Goal: Transaction & Acquisition: Purchase product/service

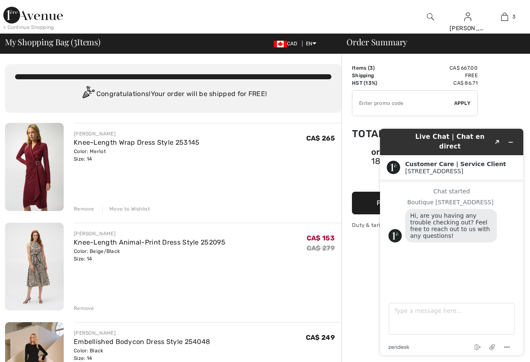
click at [34, 172] on img at bounding box center [34, 167] width 59 height 88
click at [36, 269] on img at bounding box center [34, 267] width 59 height 88
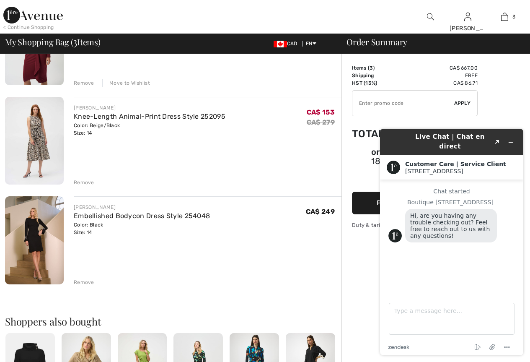
scroll to position [168, 0]
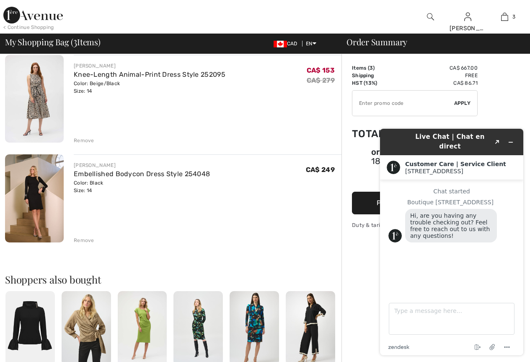
click at [43, 197] on img at bounding box center [34, 198] width 59 height 88
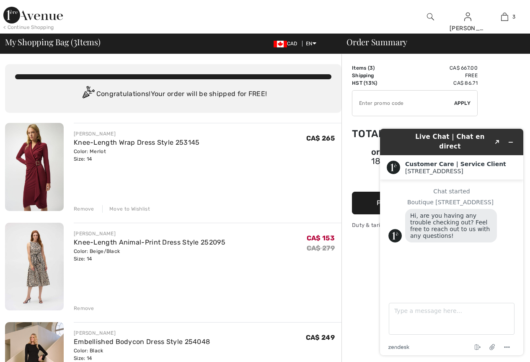
click at [33, 166] on img at bounding box center [34, 167] width 59 height 88
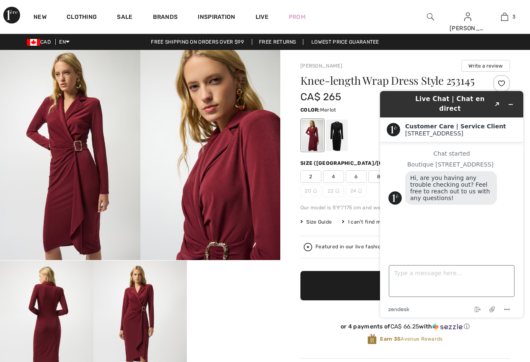
scroll to position [84, 0]
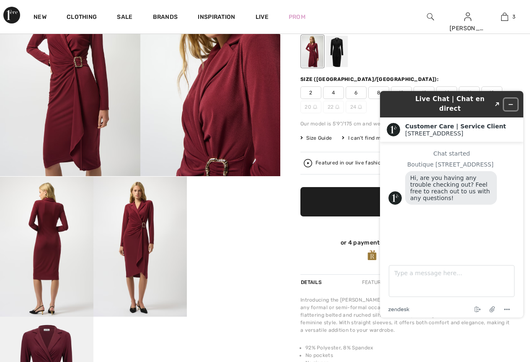
click at [511, 101] on icon "Minimize widget" at bounding box center [511, 104] width 6 height 6
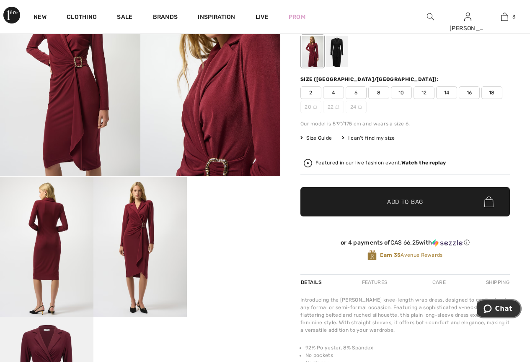
scroll to position [0, 0]
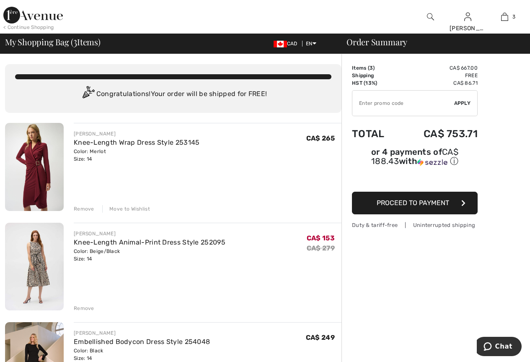
click at [128, 207] on div "Move to Wishlist" at bounding box center [126, 209] width 48 height 8
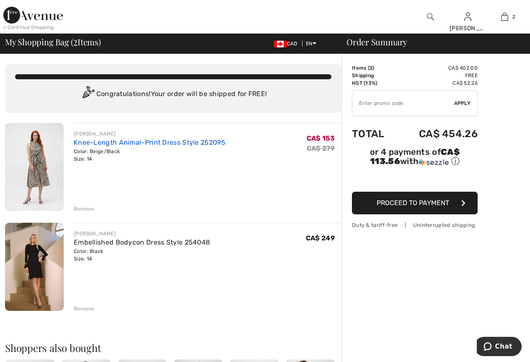
click at [183, 143] on link "Knee-Length Animal-Print Dress Style 252095" at bounding box center [150, 142] width 152 height 8
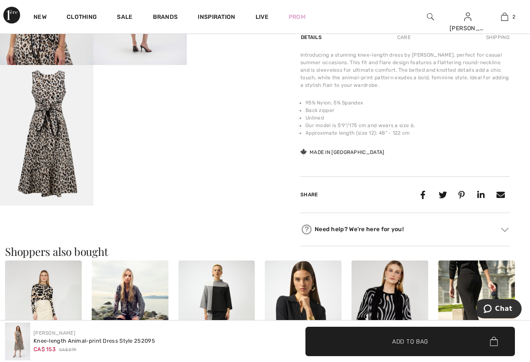
scroll to position [210, 0]
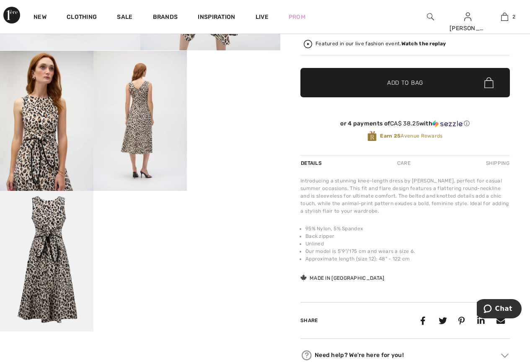
click at [404, 169] on div "Care" at bounding box center [404, 163] width 28 height 15
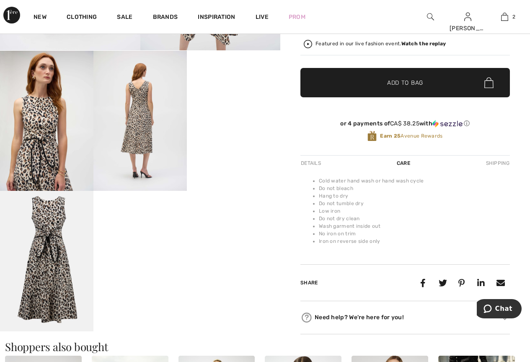
click at [404, 169] on div "Care" at bounding box center [404, 163] width 28 height 15
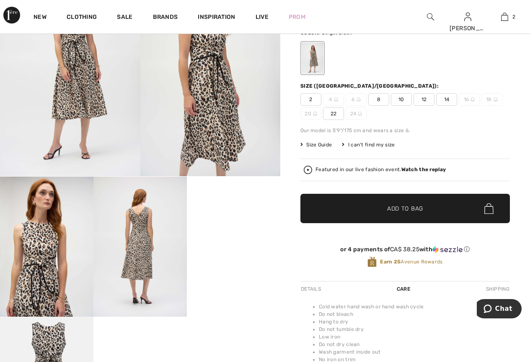
scroll to position [0, 0]
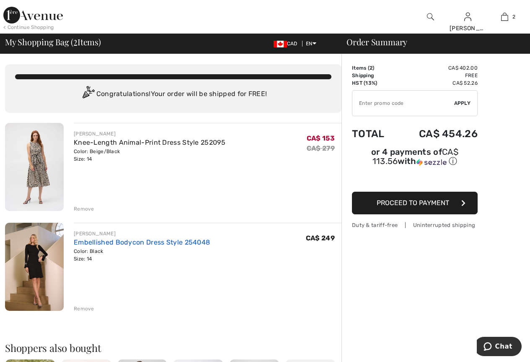
click at [147, 241] on link "Embellished Bodycon Dress Style 254048" at bounding box center [142, 242] width 136 height 8
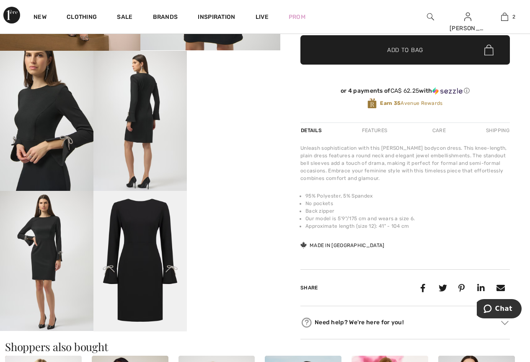
scroll to position [126, 0]
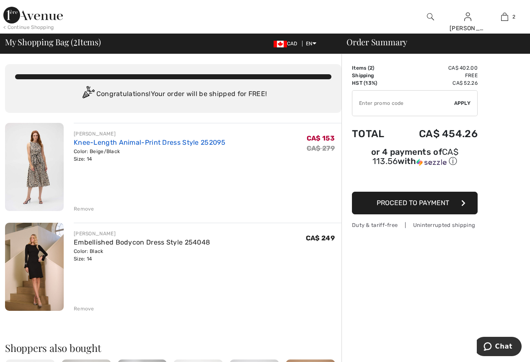
click at [137, 141] on link "Knee-Length Animal-Print Dress Style 252095" at bounding box center [150, 142] width 152 height 8
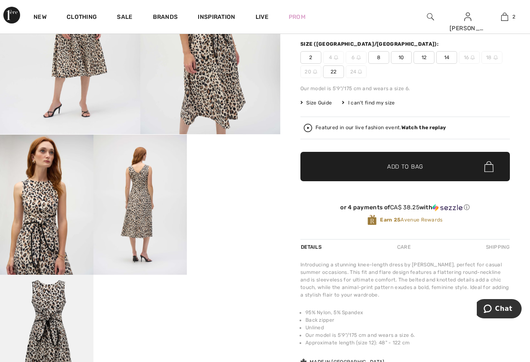
scroll to position [210, 0]
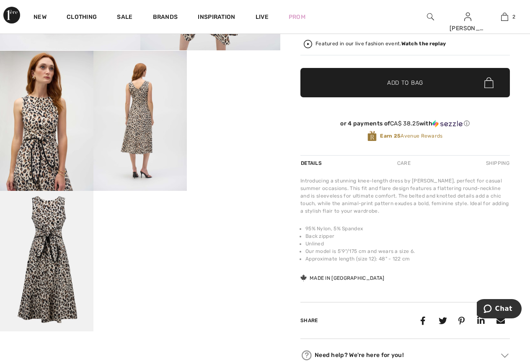
click at [503, 167] on div "Shipping" at bounding box center [497, 163] width 26 height 15
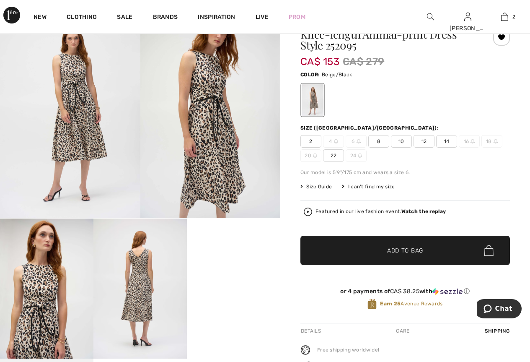
scroll to position [0, 0]
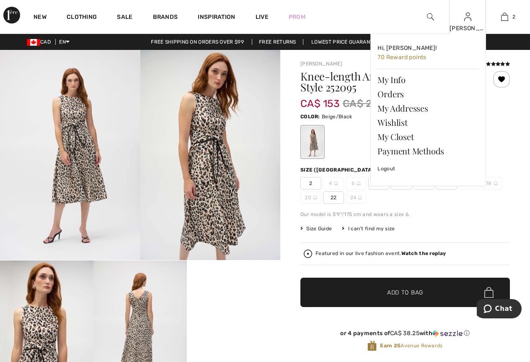
click at [470, 21] on img at bounding box center [467, 17] width 7 height 10
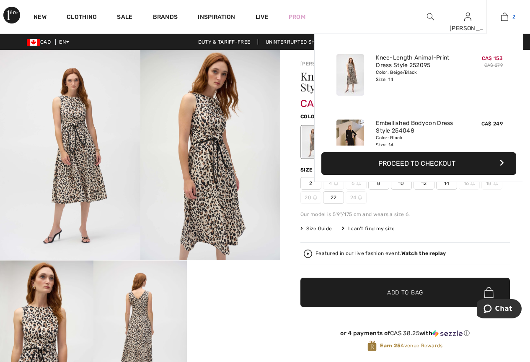
click at [508, 12] on img at bounding box center [504, 17] width 7 height 10
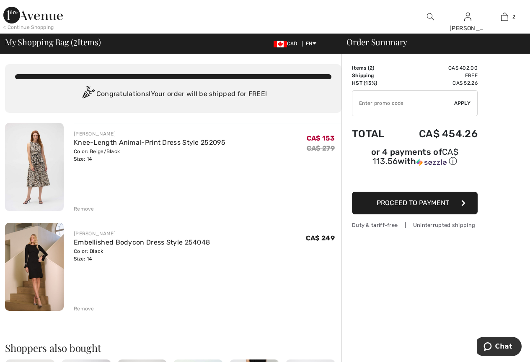
click at [413, 199] on span "Proceed to Payment" at bounding box center [413, 203] width 73 height 8
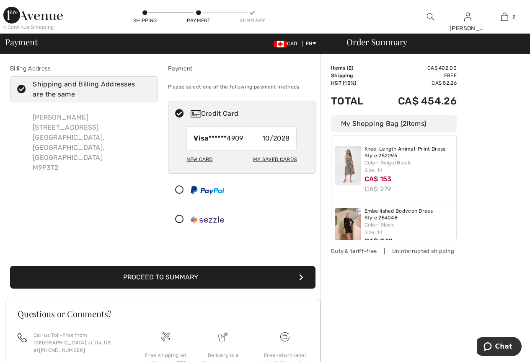
click at [205, 283] on button "Proceed to Summary" at bounding box center [163, 277] width 306 height 23
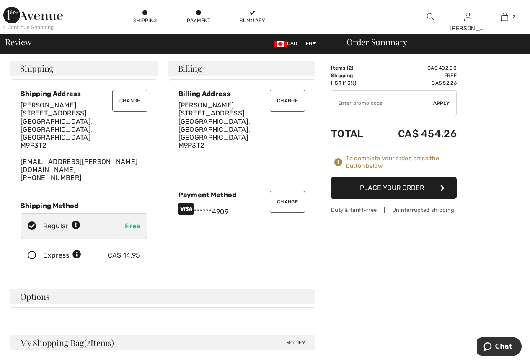
click at [353, 187] on button "Place Your Order" at bounding box center [394, 187] width 126 height 23
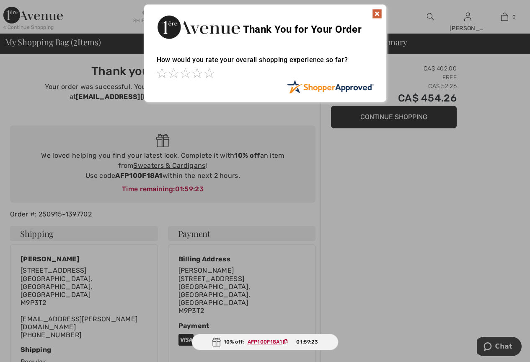
click at [378, 15] on img at bounding box center [377, 14] width 10 height 10
